Goal: Task Accomplishment & Management: Complete application form

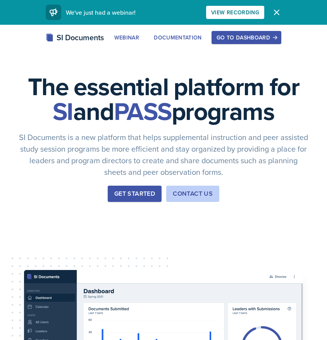
click at [237, 37] on div "Go to Dashboard" at bounding box center [246, 37] width 60 height 6
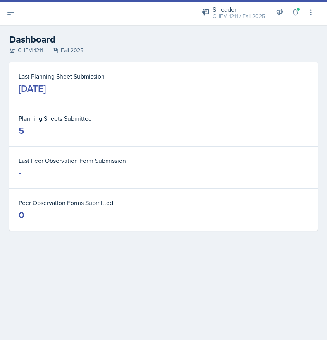
click at [9, 10] on icon at bounding box center [11, 12] width 6 height 5
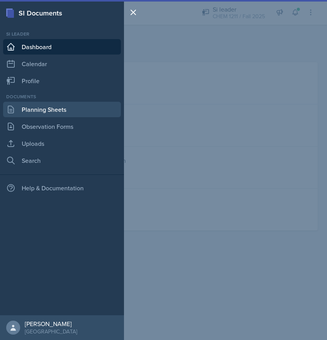
click at [29, 110] on link "Planning Sheets" at bounding box center [62, 109] width 118 height 15
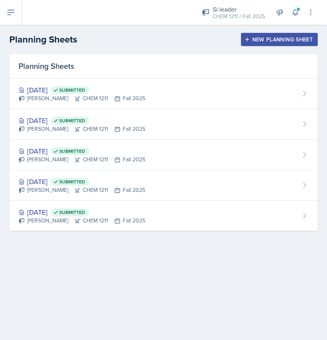
click at [275, 44] on button "New Planning Sheet" at bounding box center [279, 39] width 77 height 13
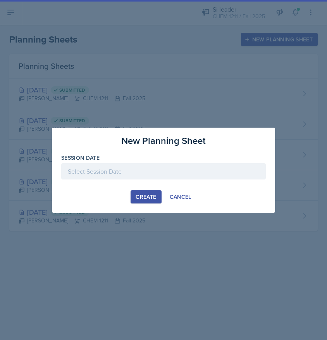
click at [101, 179] on div at bounding box center [163, 171] width 204 height 16
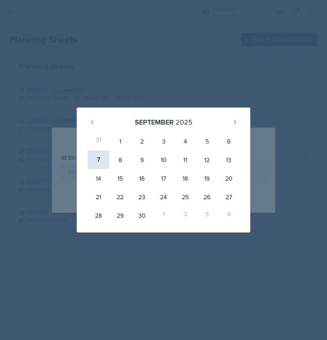
click at [103, 162] on div "7" at bounding box center [99, 160] width 22 height 19
type input "[DATE]"
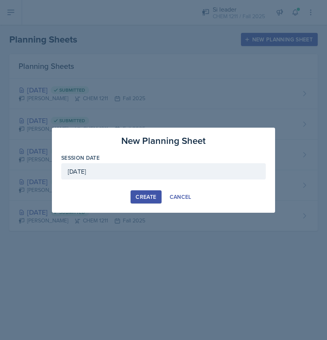
click at [142, 198] on div "Create" at bounding box center [146, 197] width 21 height 6
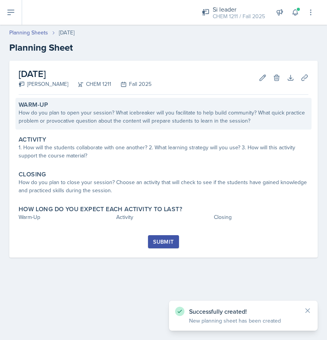
click at [131, 119] on div "How do you plan to open your session? What icebreaker will you facilitate to he…" at bounding box center [164, 117] width 290 height 16
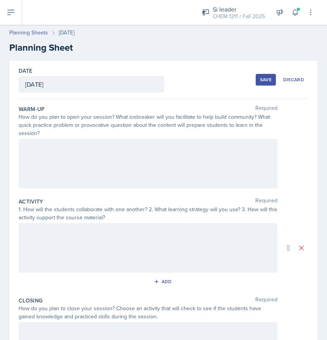
click at [86, 173] on div at bounding box center [148, 164] width 259 height 50
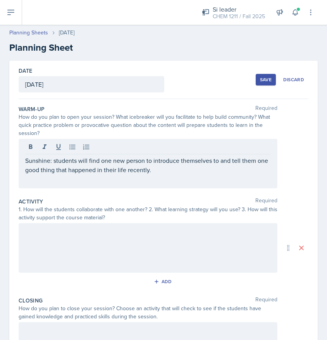
click at [40, 247] on div at bounding box center [148, 248] width 259 height 50
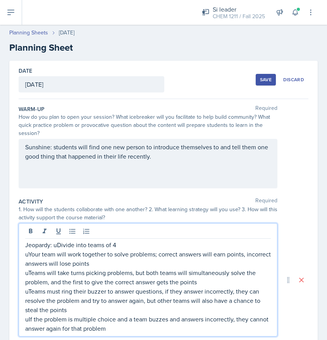
click at [57, 245] on p "Jeopardy: uDivide into teams of 4" at bounding box center [148, 244] width 246 height 9
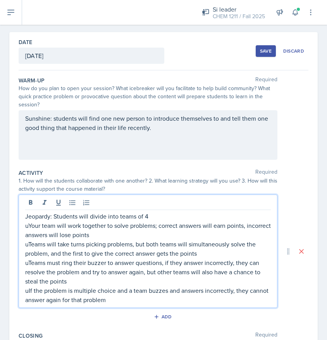
scroll to position [29, 0]
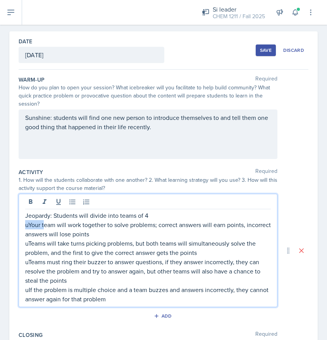
drag, startPoint x: 43, startPoint y: 227, endPoint x: 23, endPoint y: 225, distance: 20.2
click at [23, 225] on div "Jeopardy: Students will divide into teams of 4 uYour team will work together to…" at bounding box center [148, 250] width 259 height 113
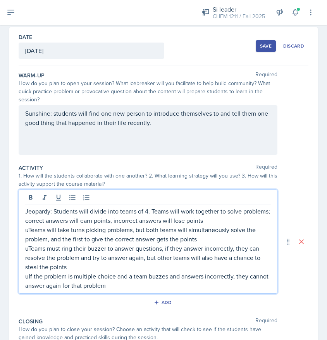
scroll to position [43, 0]
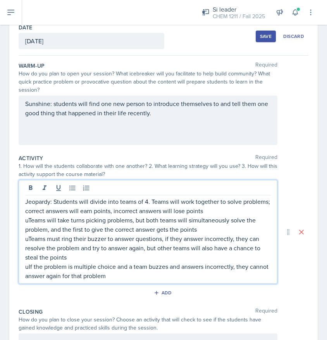
click at [27, 221] on p "uTeams will take turns picking problems, but both teams will simultaneously sol…" at bounding box center [148, 225] width 246 height 19
click at [28, 242] on p "uTeams must ring their buzzer to answer questions, if they answer incorrectly, …" at bounding box center [148, 248] width 246 height 28
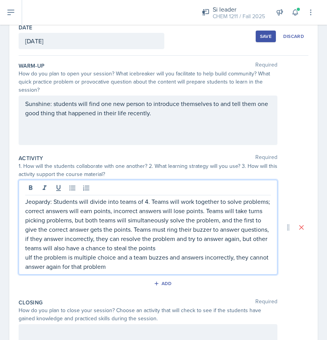
click at [28, 258] on p "uIf the problem is multiple choice and a team buzzes and answers incorrectly, t…" at bounding box center [148, 262] width 246 height 19
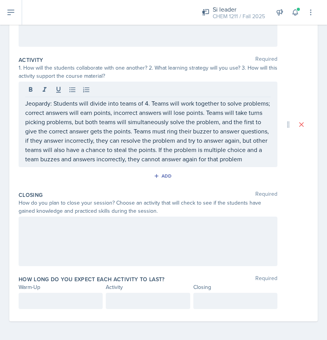
click at [115, 218] on div at bounding box center [148, 242] width 259 height 50
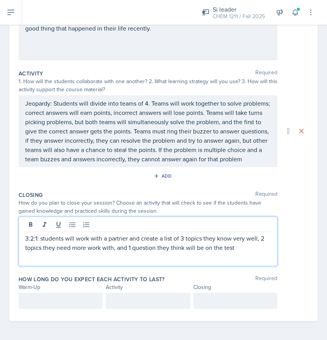
click at [44, 302] on div at bounding box center [61, 301] width 84 height 16
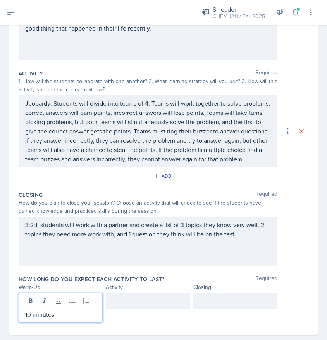
click at [40, 316] on p "10 minutes" at bounding box center [60, 314] width 71 height 9
click at [116, 301] on div at bounding box center [148, 301] width 84 height 16
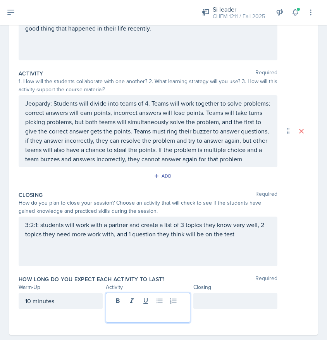
click at [244, 299] on div at bounding box center [235, 301] width 84 height 16
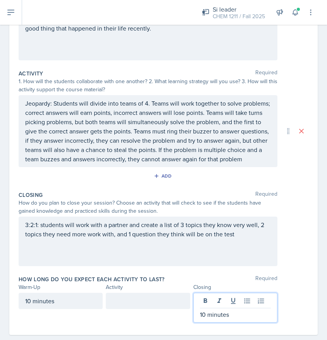
click at [139, 300] on div at bounding box center [148, 301] width 84 height 16
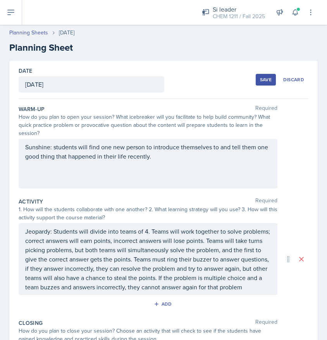
scroll to position [0, 0]
click at [24, 146] on div "Sunshine: students will find one new person to introduce themselves to and tell…" at bounding box center [148, 164] width 259 height 50
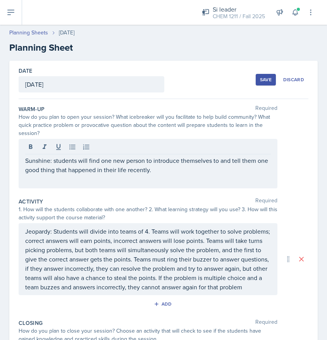
click at [25, 160] on div "Sunshine: students will find one new person to introduce themselves to and tell…" at bounding box center [148, 164] width 259 height 50
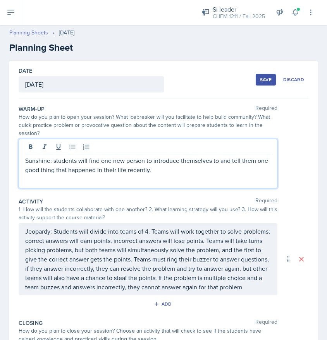
click at [25, 160] on p "Sunshine: students will find one new person to introduce themselves to and tell…" at bounding box center [148, 165] width 246 height 19
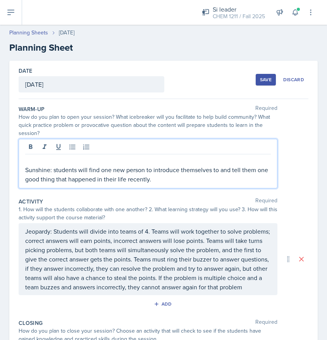
click at [43, 160] on p at bounding box center [148, 160] width 246 height 9
click at [261, 82] on div "Save" at bounding box center [266, 80] width 12 height 6
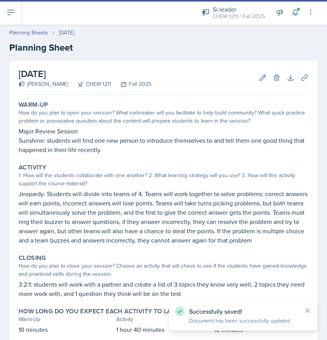
click at [12, 13] on icon at bounding box center [11, 12] width 6 height 5
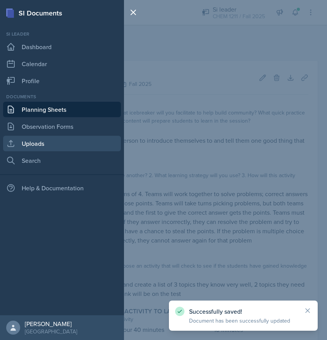
click at [41, 146] on link "Uploads" at bounding box center [62, 143] width 118 height 15
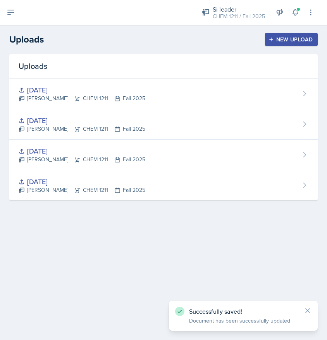
click at [294, 41] on div "New Upload" at bounding box center [291, 39] width 43 height 6
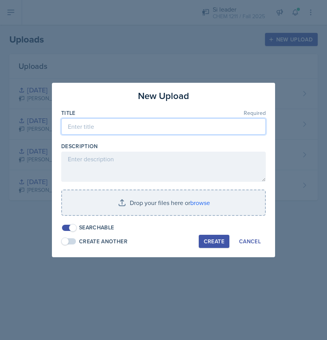
click at [107, 128] on input at bounding box center [163, 126] width 204 height 16
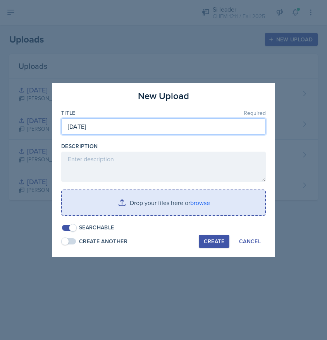
type input "[DATE]"
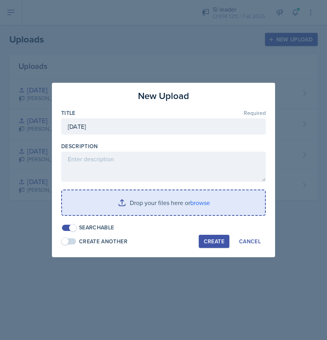
click at [163, 203] on input "file" at bounding box center [163, 203] width 203 height 25
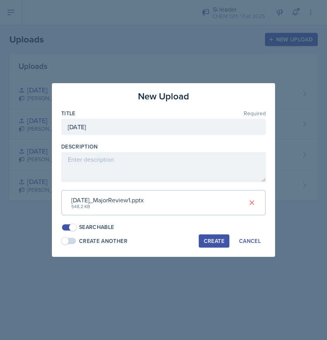
click at [210, 240] on div "Create" at bounding box center [214, 241] width 21 height 6
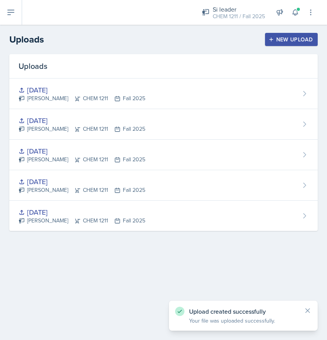
click at [17, 11] on button at bounding box center [11, 12] width 22 height 25
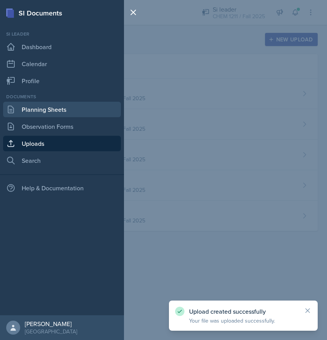
click at [50, 112] on link "Planning Sheets" at bounding box center [62, 109] width 118 height 15
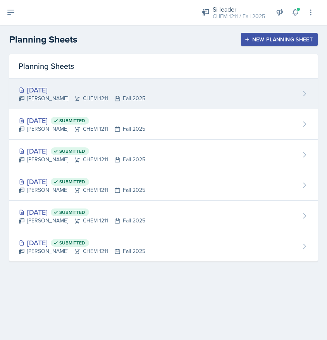
click at [190, 93] on div "[DATE] [PERSON_NAME] CHEM 1211 Fall 2025" at bounding box center [163, 94] width 308 height 31
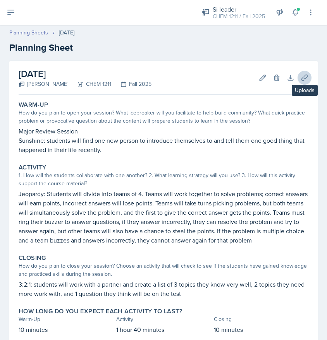
click at [306, 80] on icon at bounding box center [305, 78] width 8 height 8
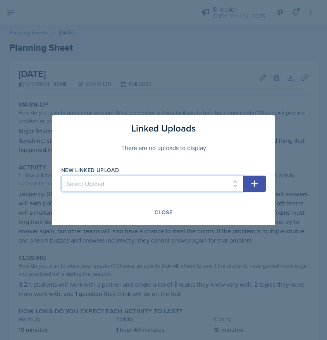
select select "c2cdd18e-1c25-40d4-b8ef-471ac3d99df7"
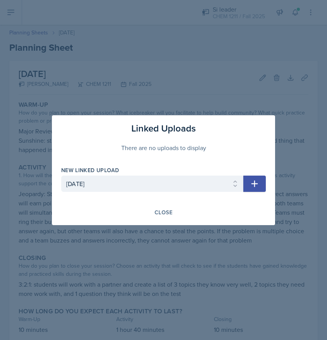
click at [256, 180] on icon "button" at bounding box center [254, 183] width 9 height 9
select select
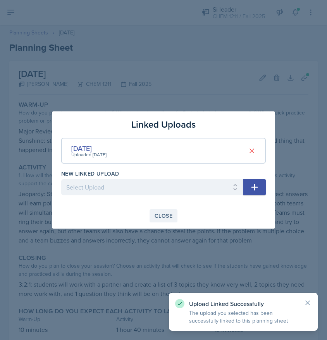
click at [162, 213] on div "Close" at bounding box center [164, 216] width 18 height 6
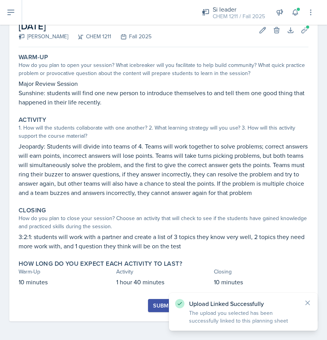
scroll to position [48, 0]
click at [159, 306] on div "Submit" at bounding box center [163, 306] width 21 height 6
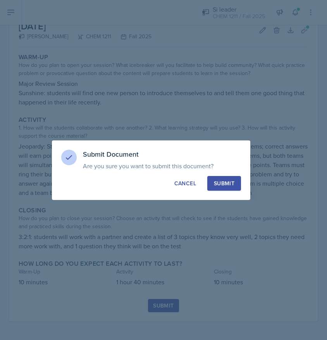
click at [217, 189] on button "Submit" at bounding box center [224, 183] width 34 height 15
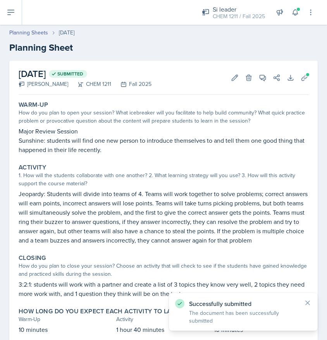
scroll to position [0, 0]
click at [41, 33] on link "Planning Sheets" at bounding box center [28, 33] width 39 height 8
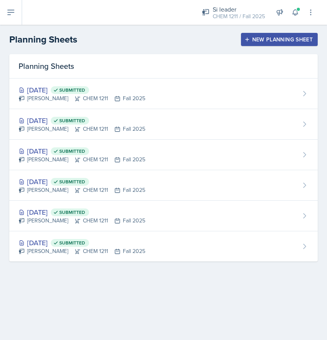
click at [279, 41] on div "New Planning Sheet" at bounding box center [279, 39] width 67 height 6
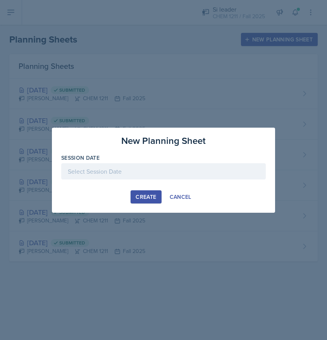
click at [110, 174] on div at bounding box center [163, 171] width 204 height 16
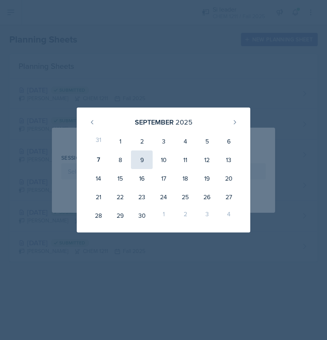
click at [144, 163] on div "9" at bounding box center [142, 160] width 22 height 19
type input "[DATE]"
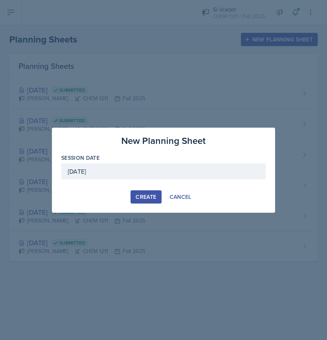
click at [139, 199] on div "Create" at bounding box center [146, 197] width 21 height 6
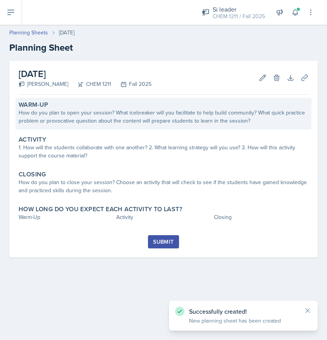
click at [114, 114] on div "How do you plan to open your session? What icebreaker will you facilitate to he…" at bounding box center [164, 117] width 290 height 16
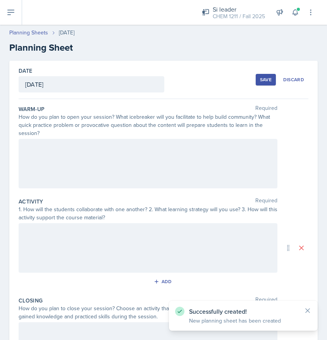
click at [94, 155] on div at bounding box center [148, 164] width 259 height 50
